Goal: Find specific page/section: Find specific page/section

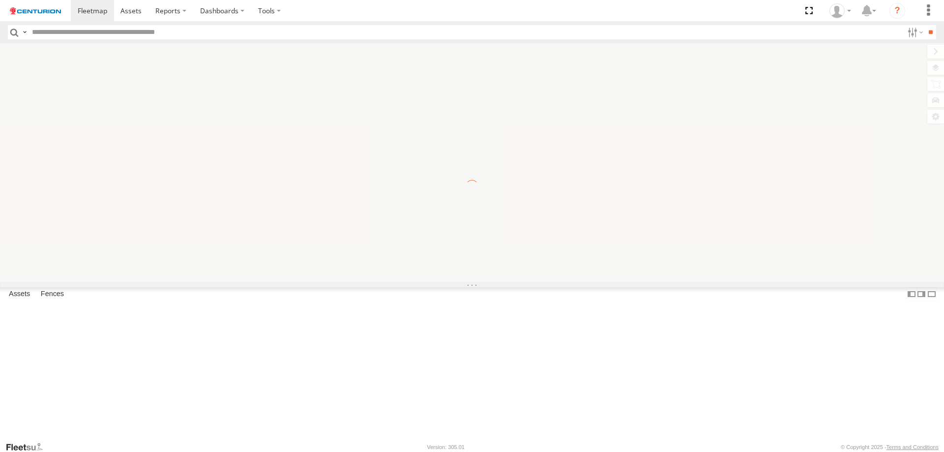
click at [97, 29] on input "text" at bounding box center [465, 32] width 875 height 14
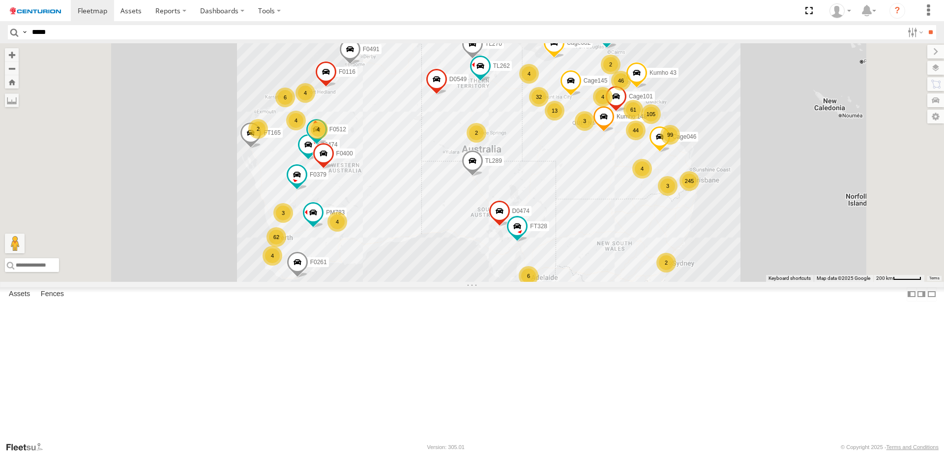
type input "*****"
click at [925, 25] on input "**" at bounding box center [930, 32] width 11 height 14
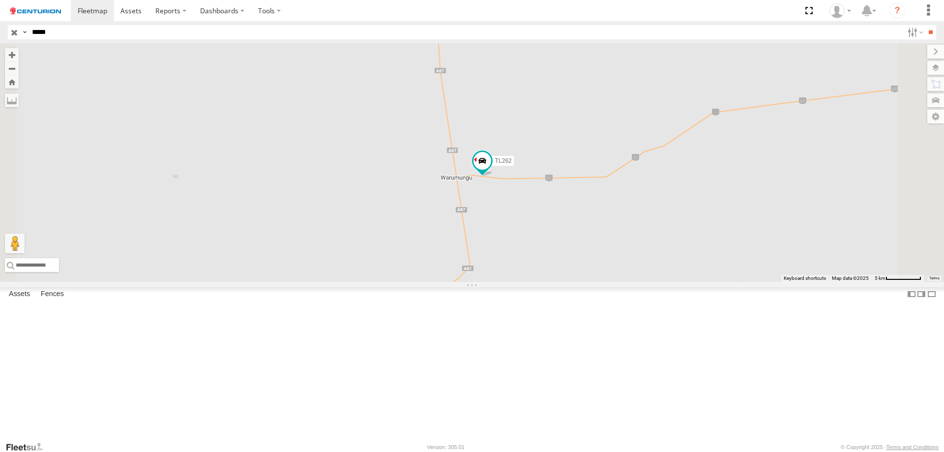
drag, startPoint x: 555, startPoint y: 245, endPoint x: 570, endPoint y: 304, distance: 61.0
click at [570, 282] on div "TL262" at bounding box center [472, 162] width 944 height 239
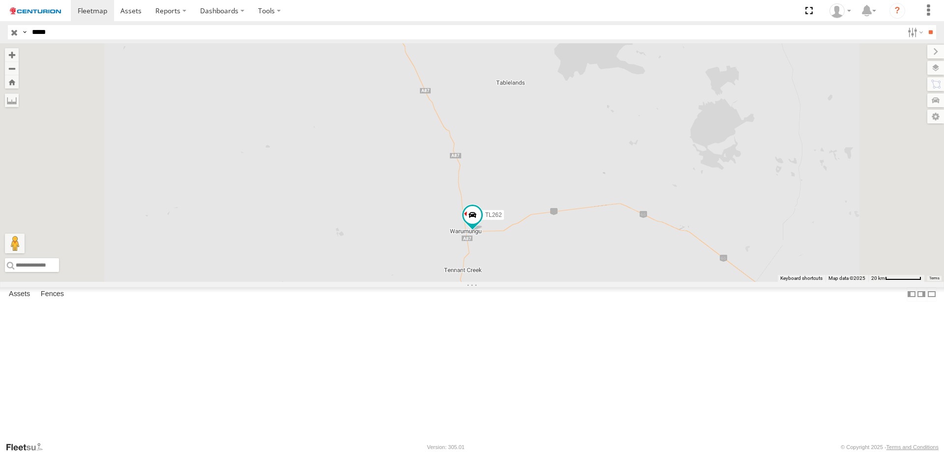
drag, startPoint x: 630, startPoint y: 314, endPoint x: 652, endPoint y: 253, distance: 65.0
click at [652, 253] on div "TL262" at bounding box center [472, 162] width 944 height 239
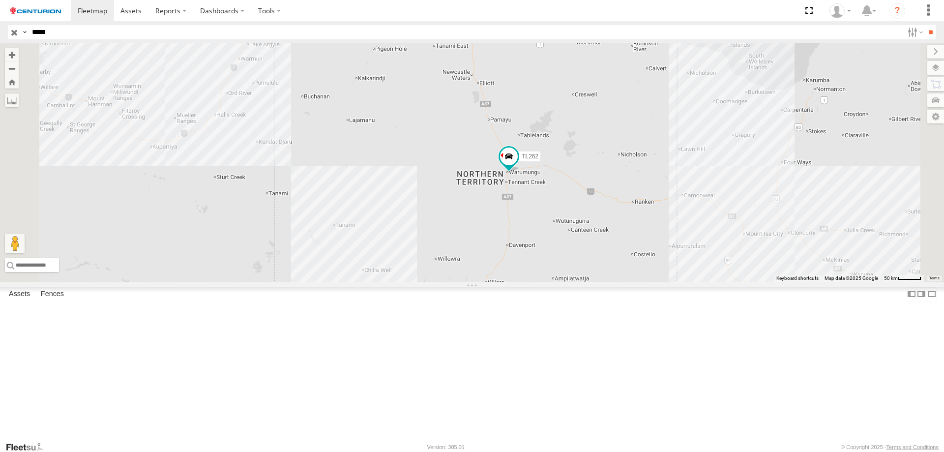
drag, startPoint x: 666, startPoint y: 277, endPoint x: 639, endPoint y: 255, distance: 34.9
click at [639, 255] on div "TL262" at bounding box center [472, 162] width 944 height 239
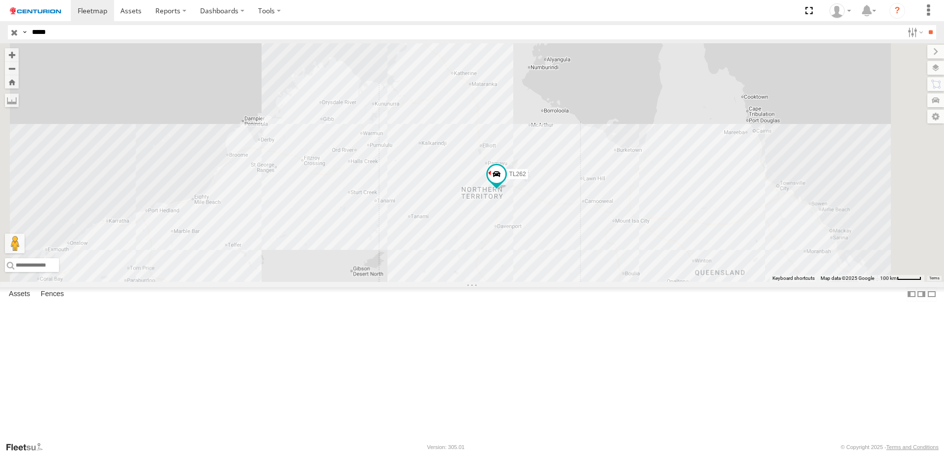
drag, startPoint x: 694, startPoint y: 226, endPoint x: 692, endPoint y: 234, distance: 8.2
click at [692, 234] on div "TL262" at bounding box center [472, 162] width 944 height 239
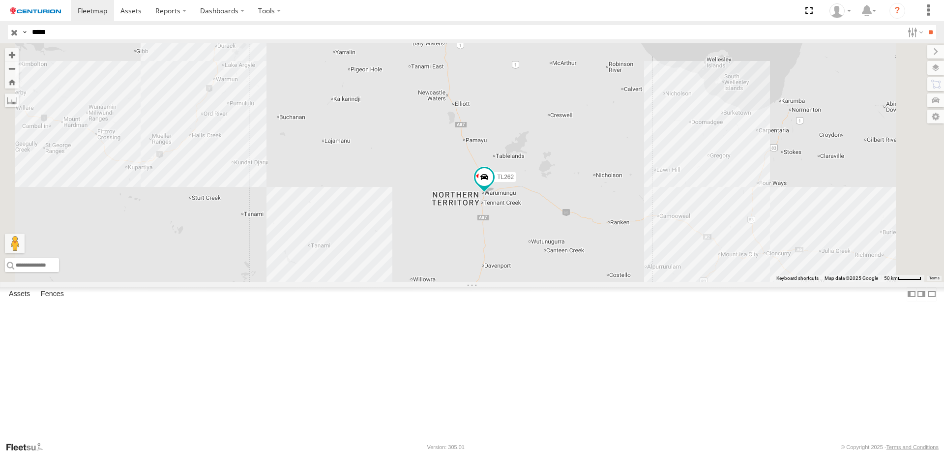
drag, startPoint x: 640, startPoint y: 263, endPoint x: 675, endPoint y: 243, distance: 40.1
click at [675, 243] on div "TL262" at bounding box center [472, 162] width 944 height 239
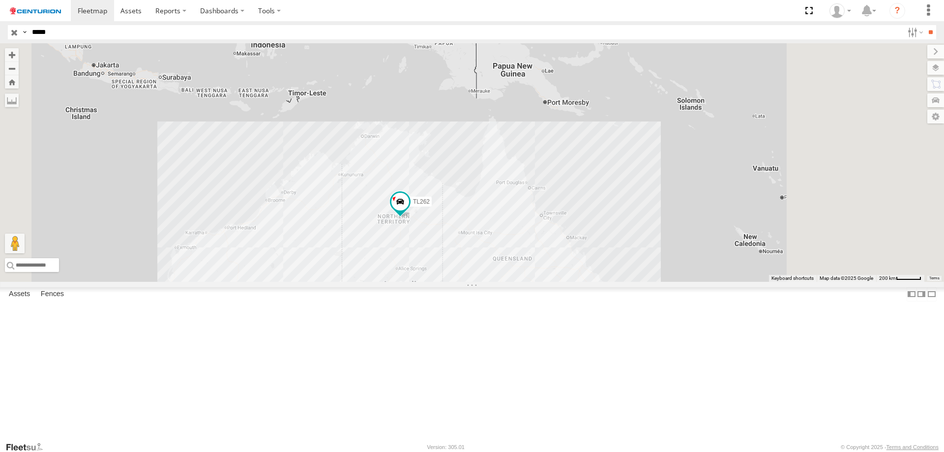
drag, startPoint x: 746, startPoint y: 336, endPoint x: 547, endPoint y: 333, distance: 199.2
click at [547, 282] on div "TL262" at bounding box center [472, 162] width 944 height 239
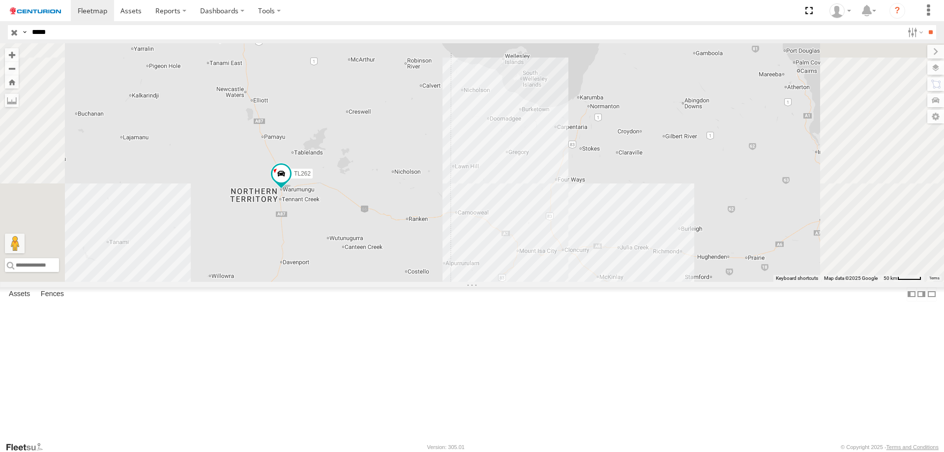
drag, startPoint x: 610, startPoint y: 295, endPoint x: 556, endPoint y: 345, distance: 73.1
click at [556, 282] on div "TL262" at bounding box center [472, 162] width 944 height 239
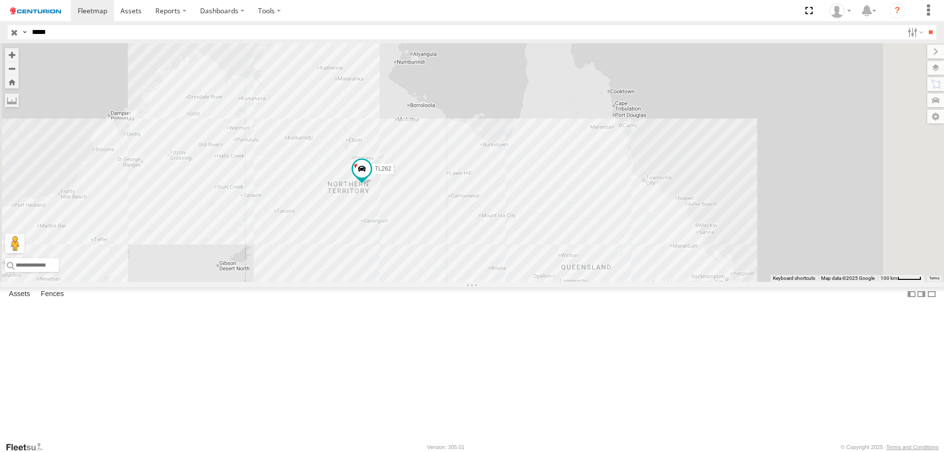
drag, startPoint x: 626, startPoint y: 340, endPoint x: 623, endPoint y: 320, distance: 20.8
click at [623, 282] on div "TL262" at bounding box center [472, 162] width 944 height 239
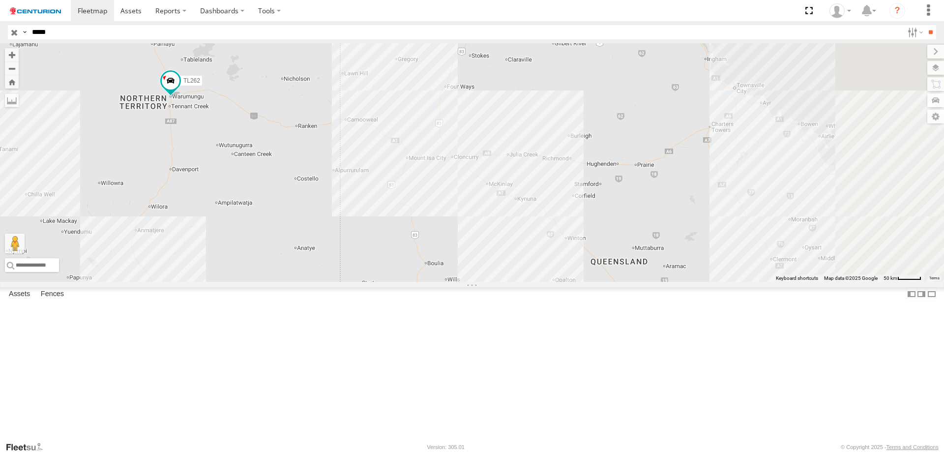
drag, startPoint x: 626, startPoint y: 305, endPoint x: 577, endPoint y: 298, distance: 49.8
click at [577, 282] on div "TL262" at bounding box center [472, 162] width 944 height 239
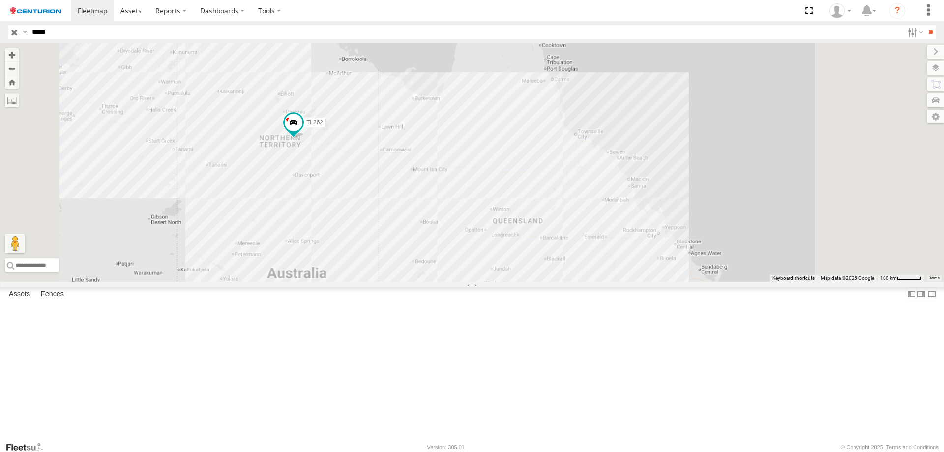
drag, startPoint x: 689, startPoint y: 322, endPoint x: 630, endPoint y: 289, distance: 67.6
click at [630, 282] on div "TL262" at bounding box center [472, 162] width 944 height 239
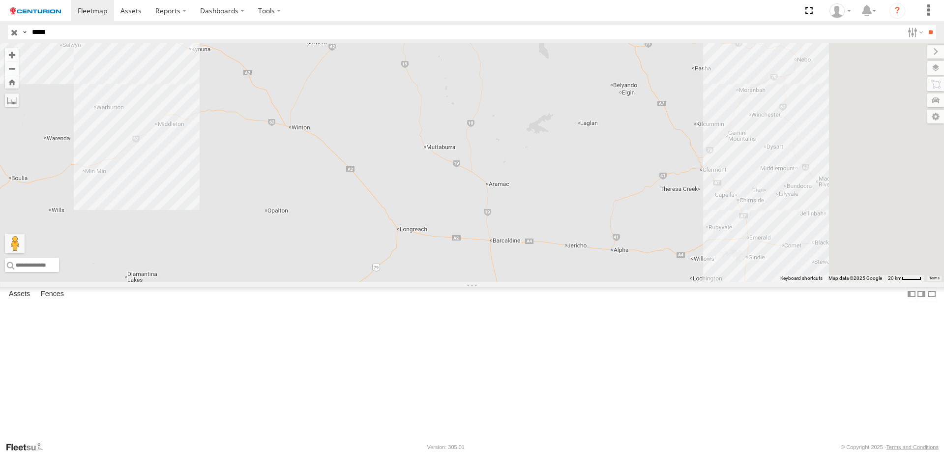
drag, startPoint x: 678, startPoint y: 314, endPoint x: 523, endPoint y: 234, distance: 174.4
click at [523, 234] on div "TL262" at bounding box center [472, 162] width 944 height 239
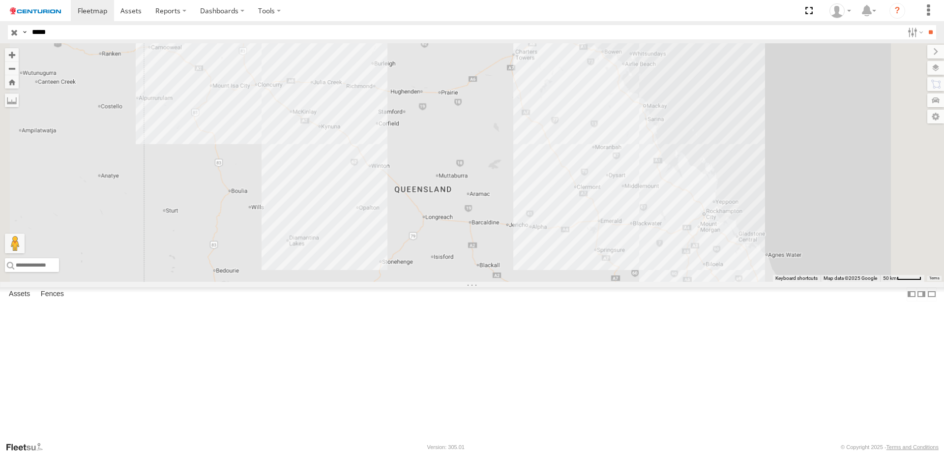
drag, startPoint x: 620, startPoint y: 294, endPoint x: 596, endPoint y: 271, distance: 33.4
click at [596, 271] on div "TL262" at bounding box center [472, 162] width 944 height 239
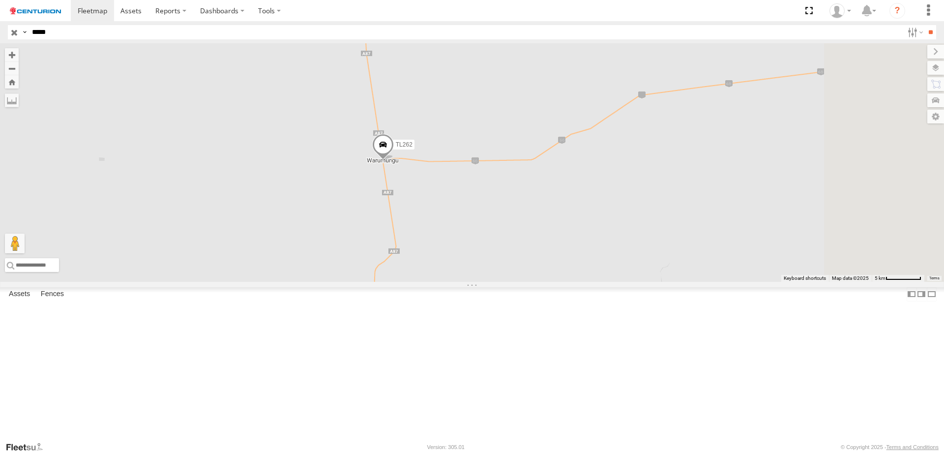
drag, startPoint x: 702, startPoint y: 219, endPoint x: 582, endPoint y: 220, distance: 120.0
click at [582, 220] on div "TL262" at bounding box center [472, 162] width 944 height 239
